Goal: Task Accomplishment & Management: Use online tool/utility

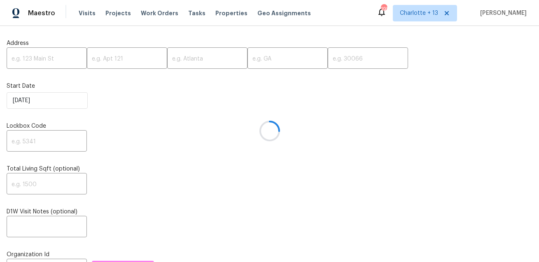
click at [39, 62] on div at bounding box center [269, 131] width 539 height 262
click at [51, 59] on input "text" at bounding box center [47, 58] width 80 height 19
paste input "3030 Ciderwood Dr, Spring, TX 77373"
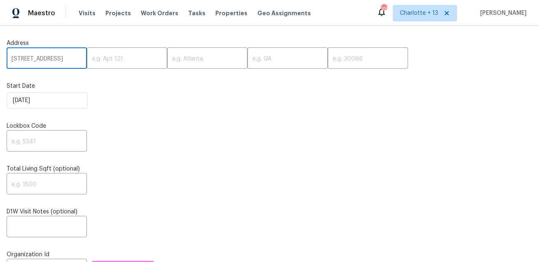
scroll to position [0, 39]
click at [67, 61] on input "3030 Ciderwood Dr, Spring, TX 77373" at bounding box center [47, 58] width 80 height 19
type input "3030 Ciderwood Dr, Spring, TX"
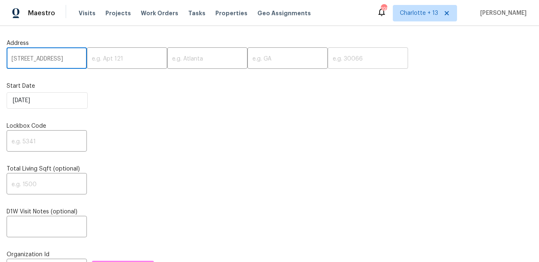
scroll to position [0, 0]
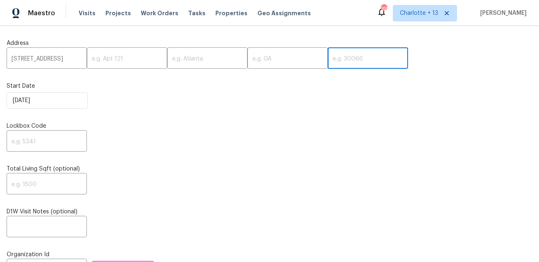
click at [327, 56] on input "text" at bounding box center [367, 58] width 80 height 19
paste input "77373"
type input "77373"
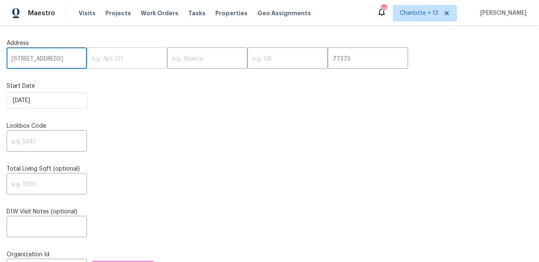
scroll to position [0, 22]
drag, startPoint x: 68, startPoint y: 58, endPoint x: 63, endPoint y: 58, distance: 4.9
click at [63, 58] on input "3030 Ciderwood Dr, Spring, TX" at bounding box center [47, 58] width 80 height 19
type input "3030 Ciderwood Dr, , TX"
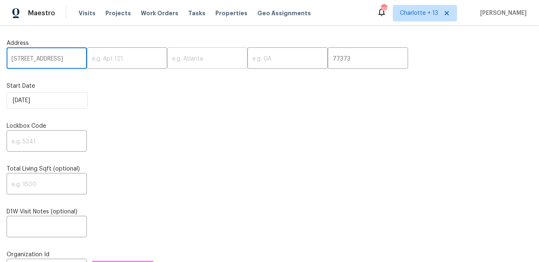
click at [167, 61] on input "text" at bounding box center [207, 58] width 80 height 19
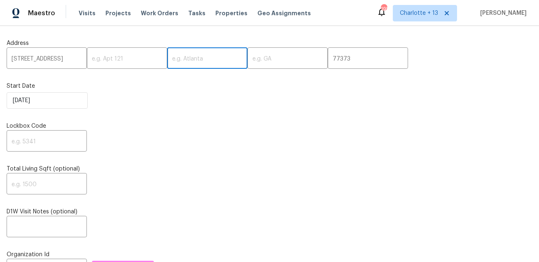
paste input "Spring"
type input "Spring"
click at [64, 61] on input "3030 Ciderwood Dr, , TX" at bounding box center [47, 58] width 80 height 19
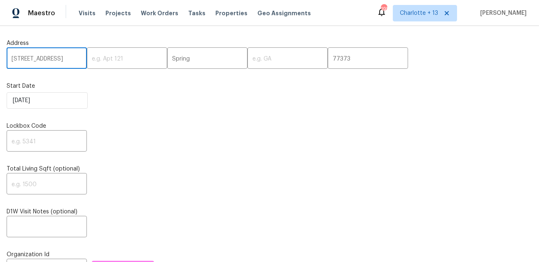
scroll to position [0, 4]
click at [73, 57] on input "3030 Ciderwood Dr, , TX" at bounding box center [47, 58] width 80 height 19
type input "3030 Ciderwood Dr, ,"
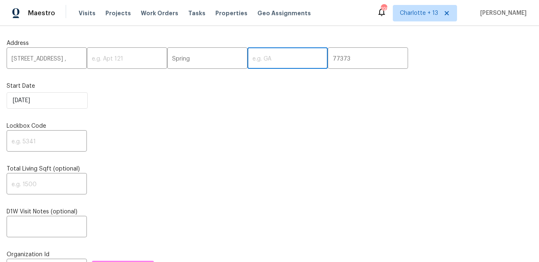
click at [247, 60] on input "text" at bounding box center [287, 58] width 80 height 19
paste input "TX"
type input "TX"
click at [70, 60] on input "3030 Ciderwood Dr, ," at bounding box center [47, 58] width 80 height 19
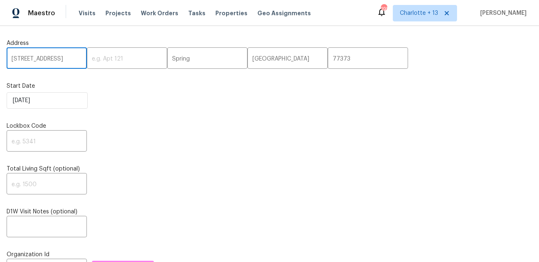
type input "3030 Ciderwood Dr"
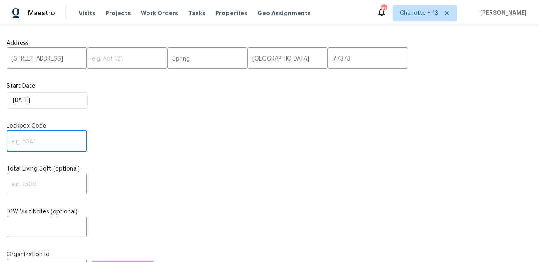
click at [46, 141] on input "text" at bounding box center [47, 141] width 80 height 19
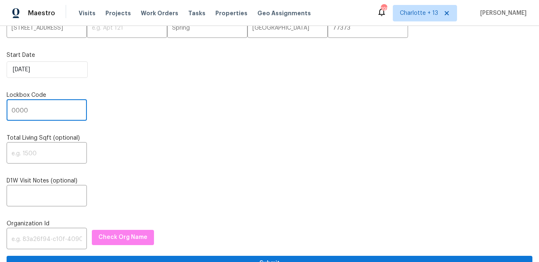
scroll to position [79, 0]
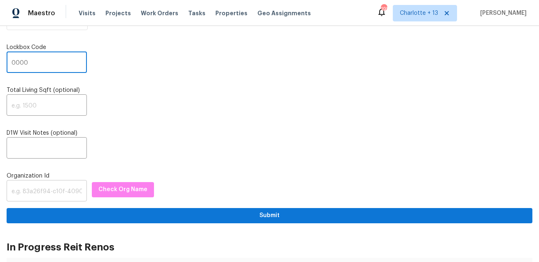
type input "0000"
click at [60, 193] on input "text" at bounding box center [47, 191] width 80 height 19
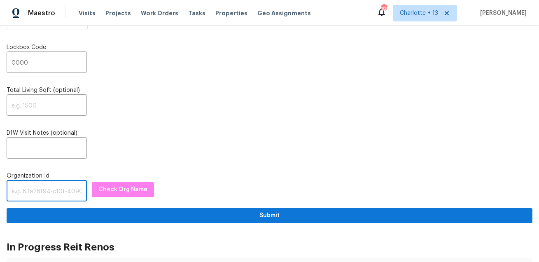
click at [51, 192] on input "text" at bounding box center [47, 191] width 80 height 19
paste input "1349d153-b359-4f9b-b4dd-758ff939cc37"
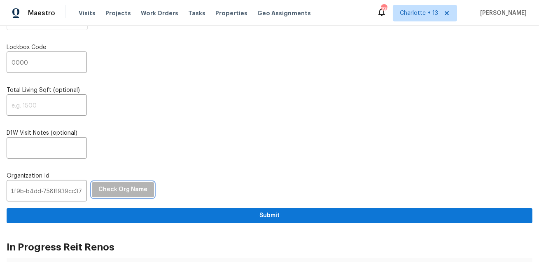
scroll to position [0, 0]
click at [118, 183] on button "Check Org Name" at bounding box center [123, 189] width 62 height 15
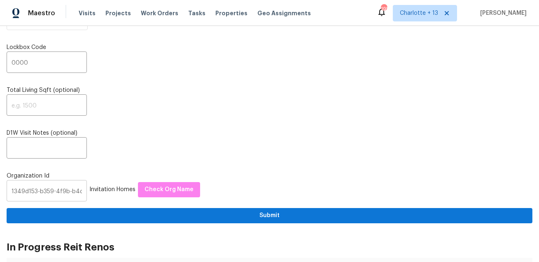
click at [56, 192] on input "1349d153-b359-4f9b-b4dd-758ff939cc37" at bounding box center [47, 191] width 80 height 19
paste input "845f7ff3-78ac-4044-be1e-2a70ff45d03f"
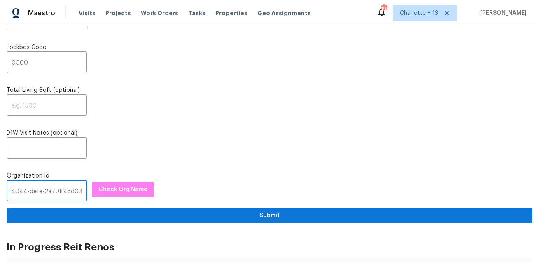
click at [47, 190] on input "1349d153-b359-845f7ff3-78ac-4044-be1e-2a70ff45d03f-b4dd-758ff939cc37" at bounding box center [47, 191] width 80 height 19
paste input "845f7ff3-78ac-4044-be1e-2a70ff45d03f"
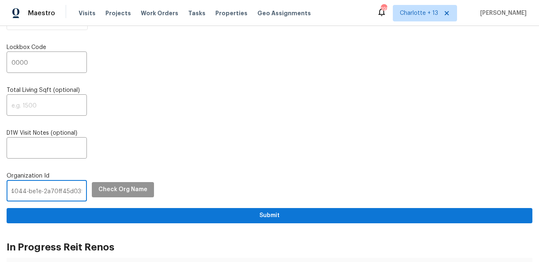
type input "845f7ff3-78ac-4044-be1e-2a70ff45d03f"
click at [103, 189] on span "Check Org Name" at bounding box center [122, 189] width 49 height 10
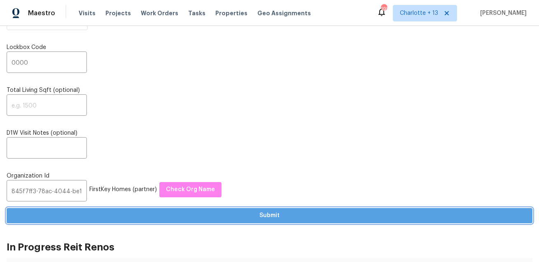
click at [147, 220] on span "Submit" at bounding box center [269, 215] width 512 height 10
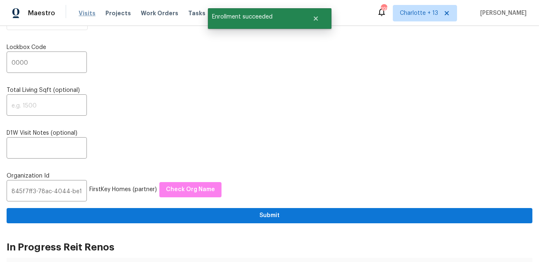
click at [84, 13] on span "Visits" at bounding box center [87, 13] width 17 height 8
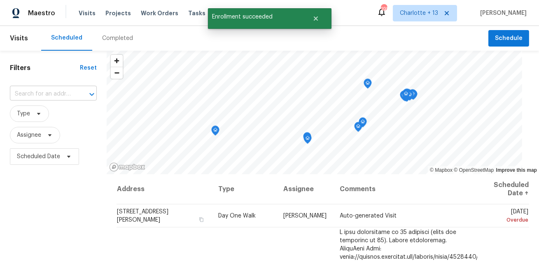
click at [51, 98] on input "text" at bounding box center [42, 94] width 64 height 13
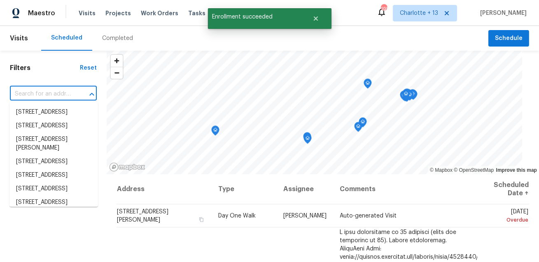
paste input "845f7ff3-78ac-4044-be1e-2a70ff45d03f"
type input "845f7ff3-78ac-4044-be1e-2a70ff45d03f"
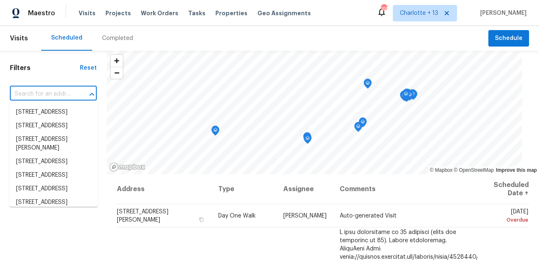
paste input "3030 Ciderwood Dr, Spring, TX 77373"
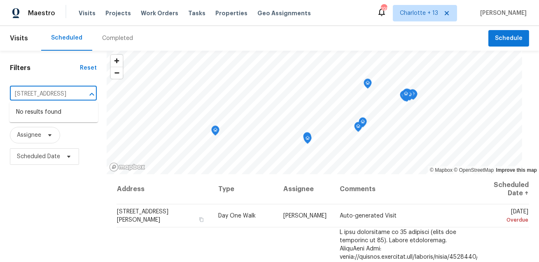
type input "3030 Ciderwood Dr, Spring, TX 77373"
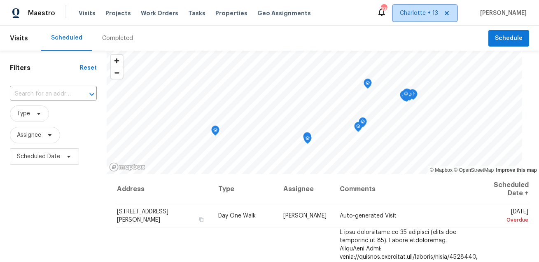
click at [417, 12] on span "Charlotte + 13" at bounding box center [424, 13] width 64 height 16
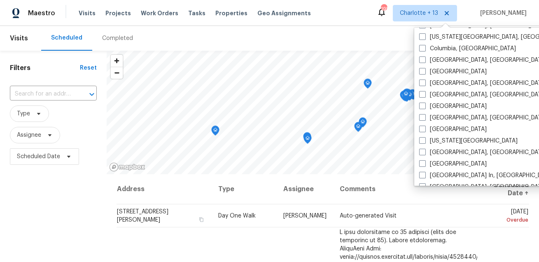
scroll to position [332, 0]
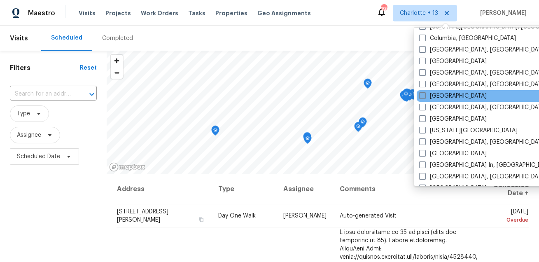
click at [438, 98] on label "Houston" at bounding box center [452, 96] width 67 height 8
click at [424, 97] on input "Houston" at bounding box center [421, 94] width 5 height 5
checkbox input "true"
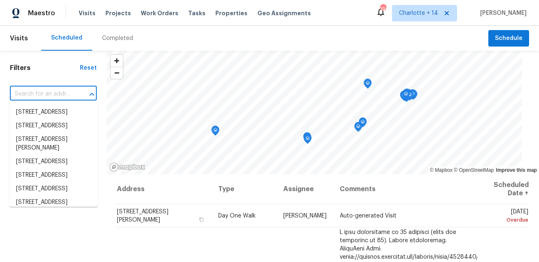
click at [29, 95] on input "text" at bounding box center [42, 94] width 64 height 13
paste input "3030 Ciderwood Dr, Spring, TX 77373"
type input "3030 Ciderwood Dr, Spring, TX 77373"
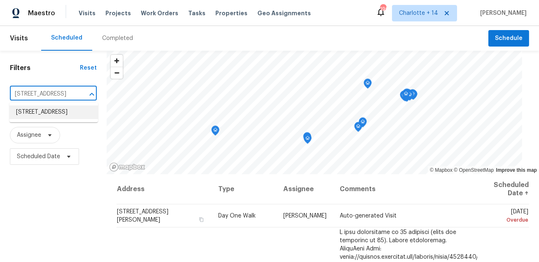
click at [36, 110] on li "3030 Ciderwood Dr, Spring, TX 77373" at bounding box center [53, 112] width 88 height 14
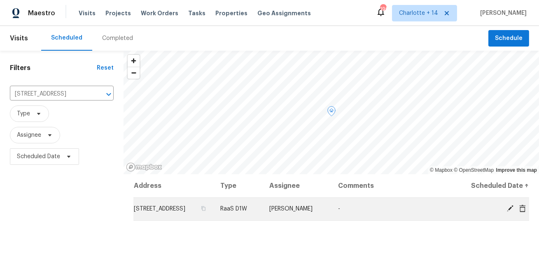
click at [526, 209] on span at bounding box center [522, 207] width 12 height 7
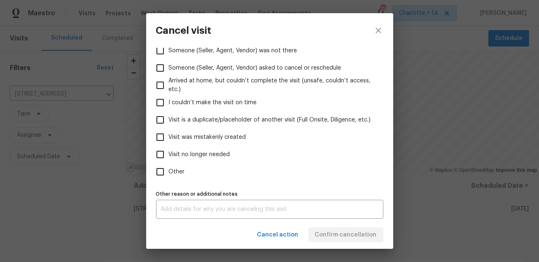
scroll to position [99, 0]
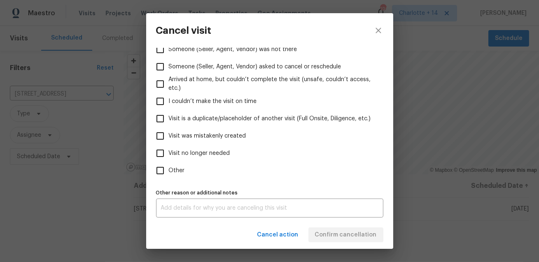
click at [215, 135] on span "Visit was mistakenly created" at bounding box center [207, 136] width 77 height 9
click at [169, 135] on input "Visit was mistakenly created" at bounding box center [159, 135] width 17 height 17
checkbox input "true"
click at [324, 236] on span "Confirm cancellation" at bounding box center [346, 235] width 62 height 10
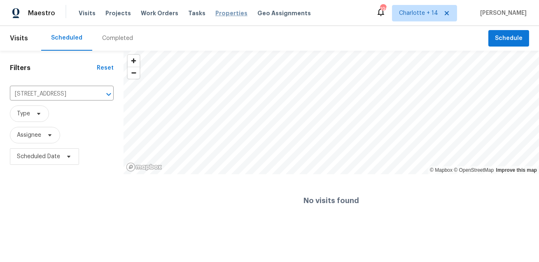
click at [215, 12] on span "Properties" at bounding box center [231, 13] width 32 height 8
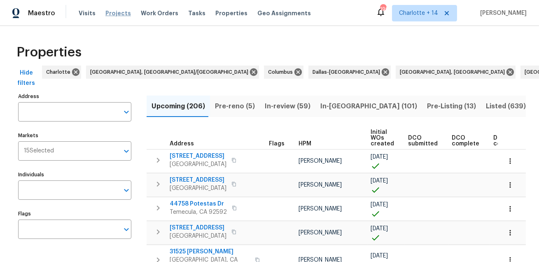
click at [117, 11] on span "Projects" at bounding box center [118, 13] width 26 height 8
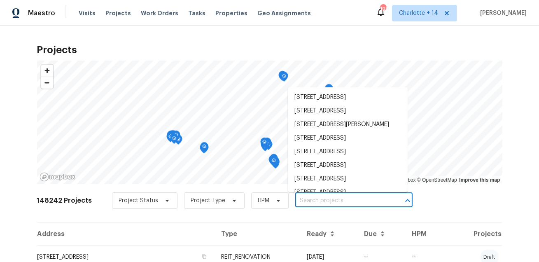
click at [306, 197] on input "text" at bounding box center [342, 200] width 94 height 13
paste input "3030 Ciderwood Dr, Spring, TX 77373"
type input "3030 Ciderwood Dr, Spring, TX 77373"
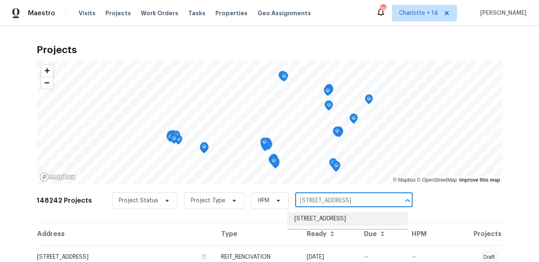
click at [307, 218] on li "3030 Ciderwood Dr, Spring, TX 77373" at bounding box center [348, 219] width 120 height 14
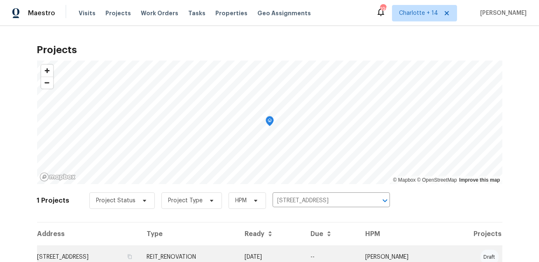
click at [110, 246] on td "3030 Ciderwood Dr, Spring, TX 77373" at bounding box center [88, 256] width 103 height 23
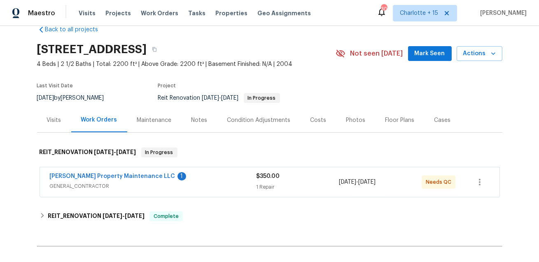
scroll to position [18, 0]
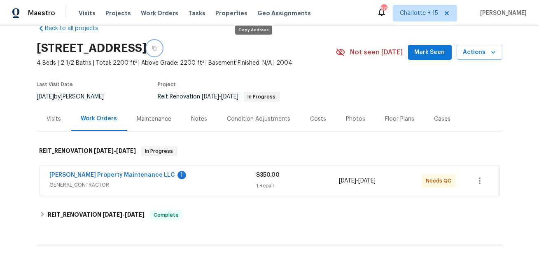
click at [157, 47] on icon "button" at bounding box center [154, 48] width 5 height 5
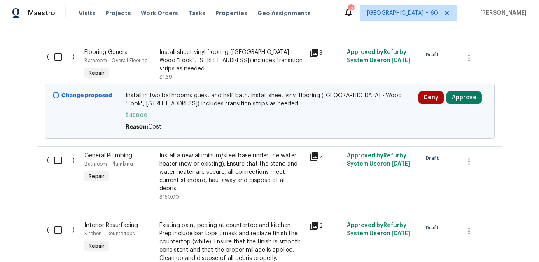
scroll to position [762, 0]
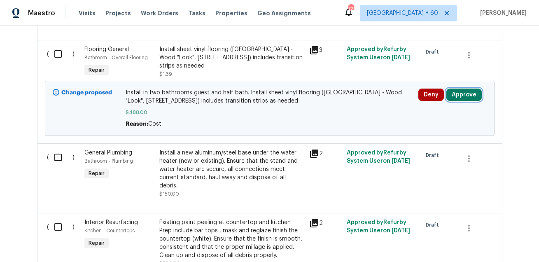
click at [469, 88] on button "Approve" at bounding box center [463, 94] width 35 height 12
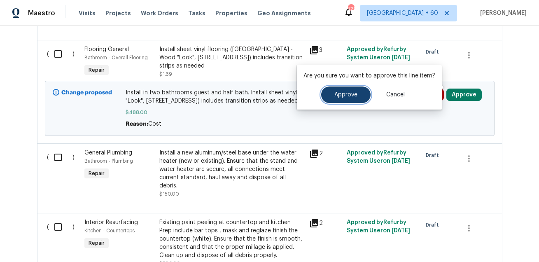
click at [348, 94] on span "Approve" at bounding box center [345, 95] width 23 height 6
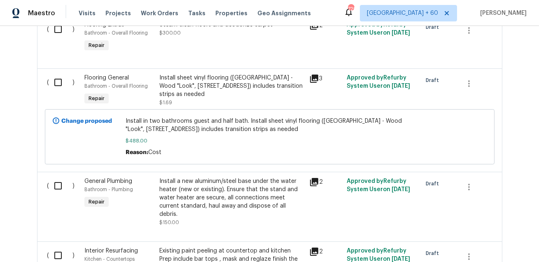
scroll to position [724, 0]
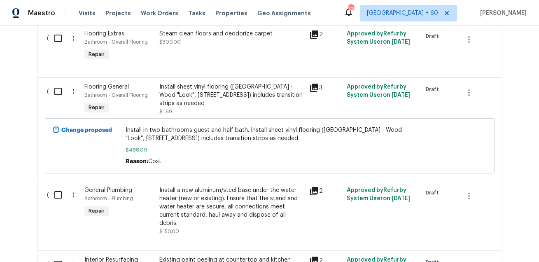
click at [315, 84] on icon at bounding box center [314, 88] width 8 height 8
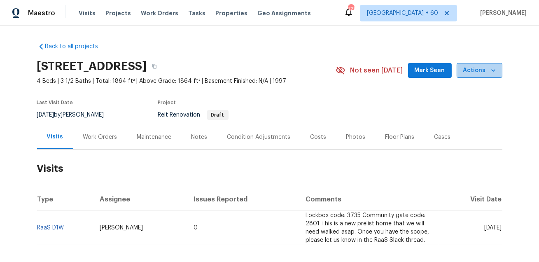
click at [488, 73] on span "Actions" at bounding box center [479, 70] width 33 height 10
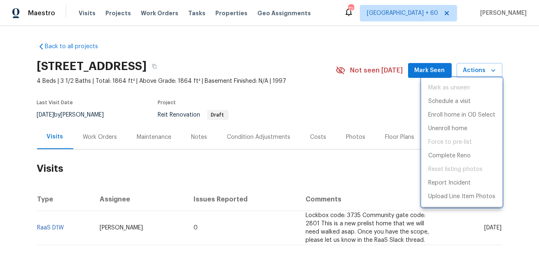
click at [98, 131] on div at bounding box center [269, 131] width 539 height 262
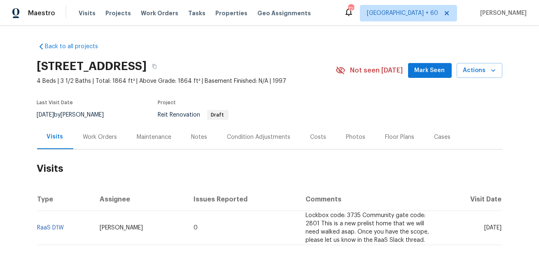
click at [98, 135] on div "Work Orders" at bounding box center [100, 137] width 34 height 8
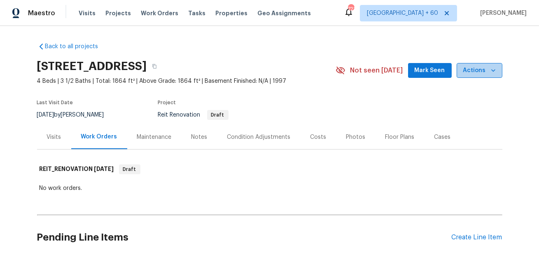
click at [492, 71] on icon "button" at bounding box center [493, 70] width 4 height 2
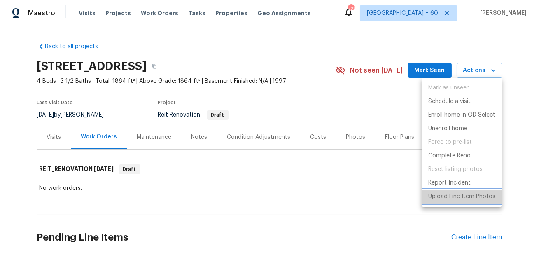
click at [447, 200] on p "Upload Line Item Photos" at bounding box center [461, 196] width 67 height 9
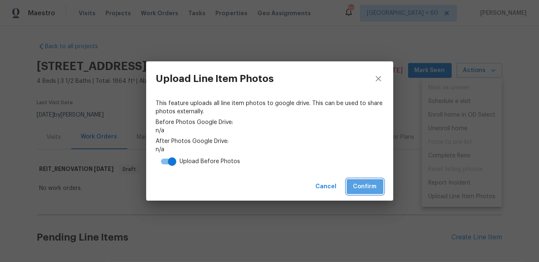
click at [365, 188] on span "Confirm" at bounding box center [364, 186] width 23 height 10
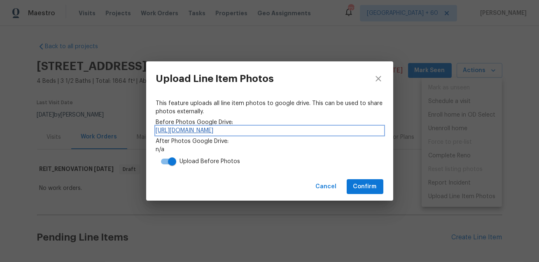
click at [341, 129] on link "https://drive.google.com/drive/folders/1JfIVPtrQFR9LOALA6srieUgIPLoLJMkd" at bounding box center [269, 130] width 227 height 8
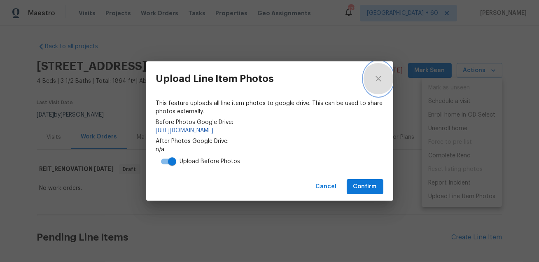
click at [377, 79] on icon "close" at bounding box center [377, 78] width 5 height 5
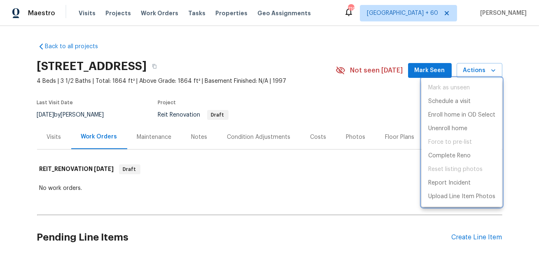
click at [184, 182] on div at bounding box center [269, 131] width 539 height 262
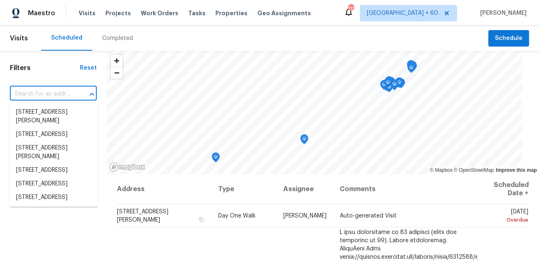
click at [60, 92] on input "text" at bounding box center [42, 94] width 64 height 13
paste input "3312 Silver Creek Dr, Mesquite, TX 75181"
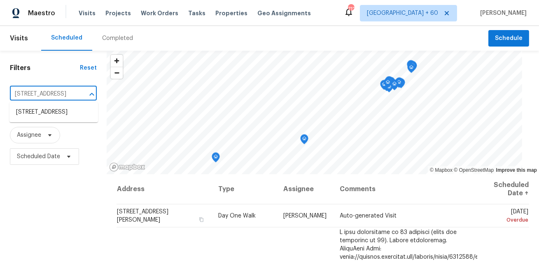
type input "3312 Silver Creek Dr, Mesquite, TX 75181"
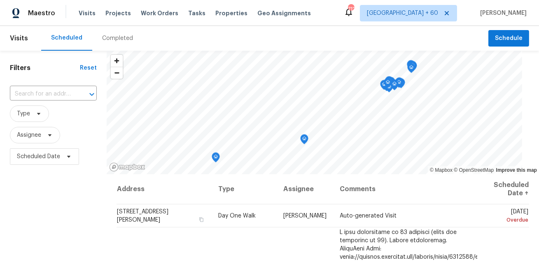
scroll to position [0, 0]
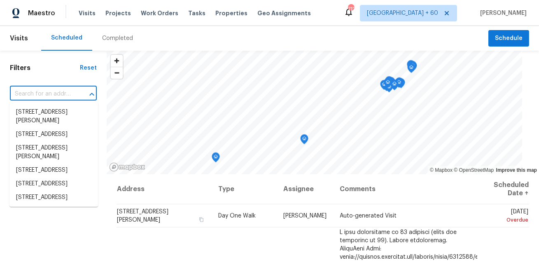
paste input "[STREET_ADDRESS]"
type input "[STREET_ADDRESS]"
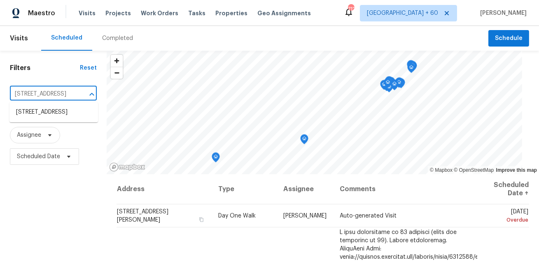
scroll to position [0, 47]
click at [39, 114] on li "[STREET_ADDRESS]" at bounding box center [53, 112] width 88 height 14
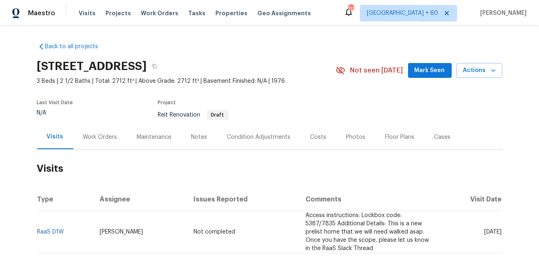
scroll to position [47, 0]
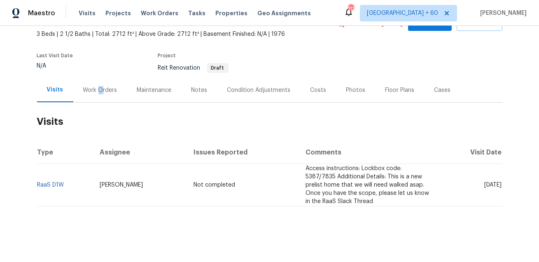
click at [99, 90] on div "Work Orders" at bounding box center [100, 90] width 34 height 8
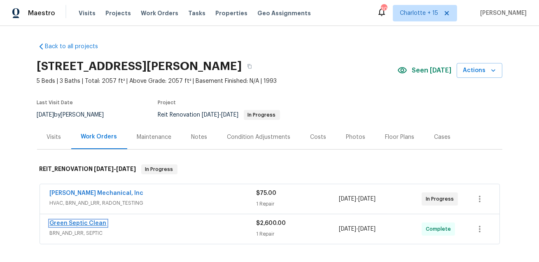
click at [96, 223] on link "Green Septic Clean" at bounding box center [78, 223] width 57 height 6
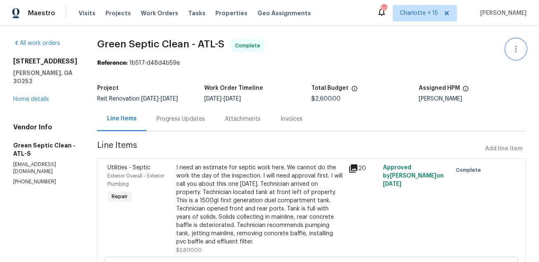
click at [520, 50] on icon "button" at bounding box center [516, 49] width 10 height 10
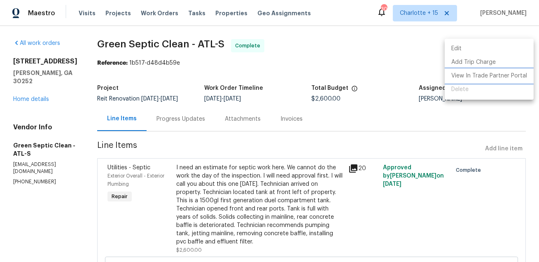
click at [464, 77] on li "View In Trade Partner Portal" at bounding box center [488, 76] width 89 height 14
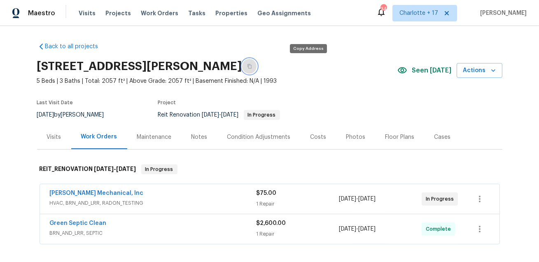
click at [257, 67] on button "button" at bounding box center [249, 66] width 15 height 15
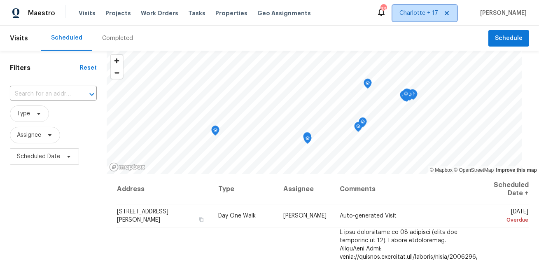
click at [450, 14] on icon at bounding box center [446, 13] width 7 height 7
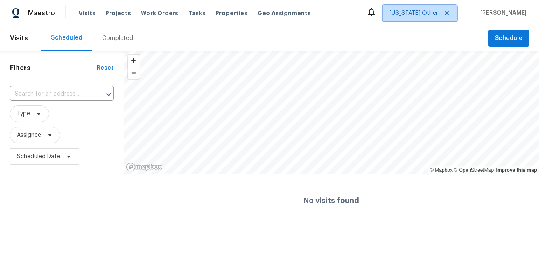
click at [438, 10] on span "Alaska Other" at bounding box center [413, 13] width 49 height 8
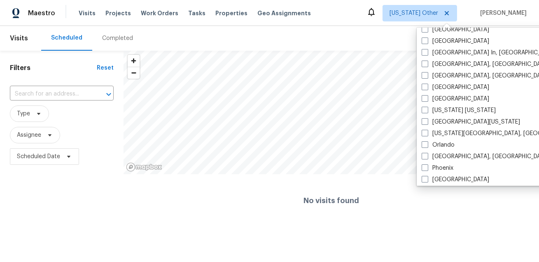
scroll to position [348, 0]
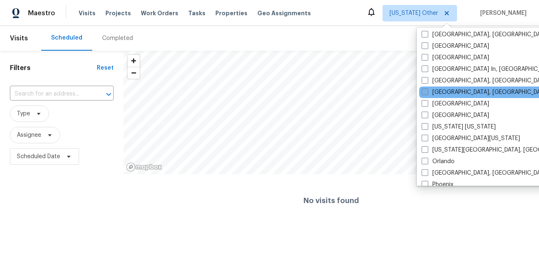
click at [451, 91] on label "Miami, FL" at bounding box center [485, 92] width 128 height 8
click at [427, 91] on input "Miami, FL" at bounding box center [423, 90] width 5 height 5
checkbox input "true"
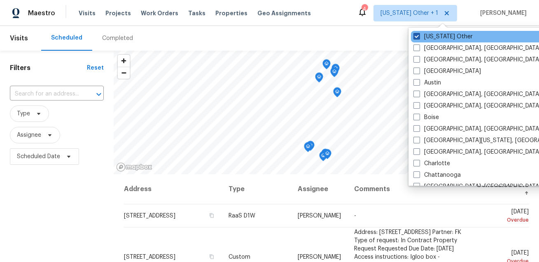
click at [441, 36] on label "Alaska Other" at bounding box center [442, 37] width 59 height 8
click at [418, 36] on input "Alaska Other" at bounding box center [415, 35] width 5 height 5
checkbox input "false"
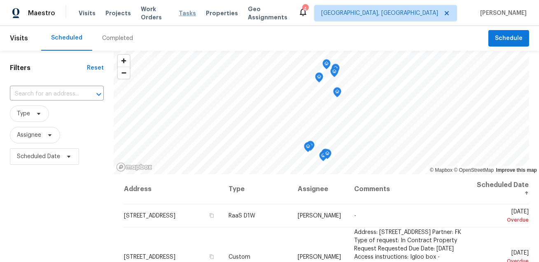
click at [186, 10] on span "Tasks" at bounding box center [187, 13] width 17 height 6
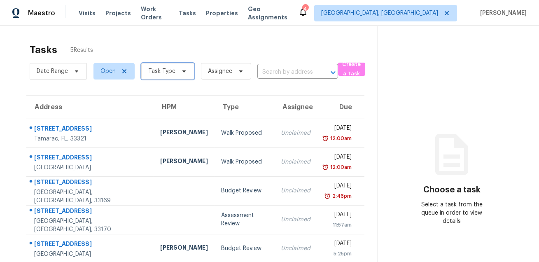
click at [174, 69] on span "Task Type" at bounding box center [167, 71] width 53 height 16
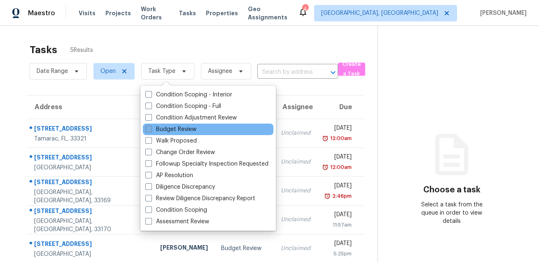
click at [174, 131] on label "Budget Review" at bounding box center [170, 129] width 51 height 8
click at [151, 130] on input "Budget Review" at bounding box center [147, 127] width 5 height 5
checkbox input "true"
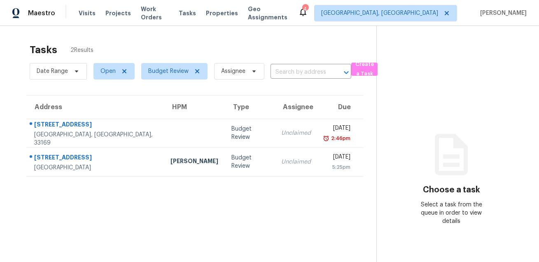
click at [247, 44] on div "Tasks 2 Results" at bounding box center [203, 49] width 346 height 21
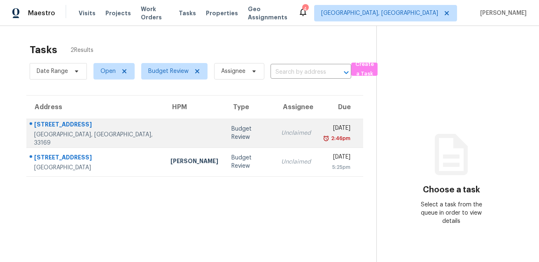
click at [165, 137] on td at bounding box center [194, 132] width 61 height 29
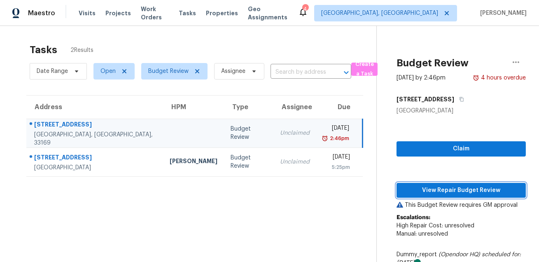
click at [423, 191] on span "View Repair Budget Review" at bounding box center [461, 190] width 116 height 10
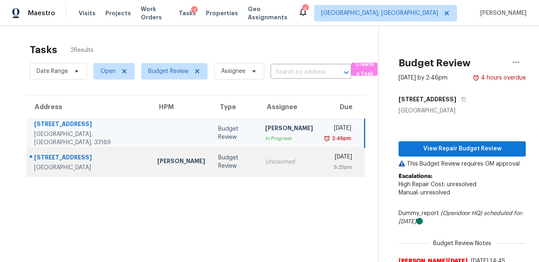
click at [211, 163] on td "Budget Review" at bounding box center [234, 161] width 46 height 29
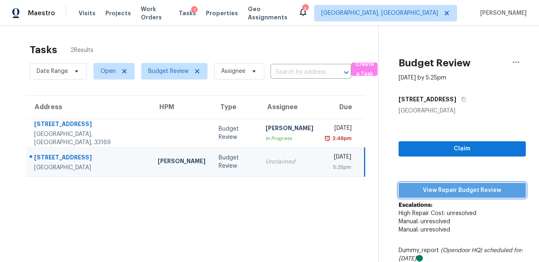
click at [445, 192] on span "View Repair Budget Review" at bounding box center [462, 190] width 114 height 10
